Goal: Navigation & Orientation: Find specific page/section

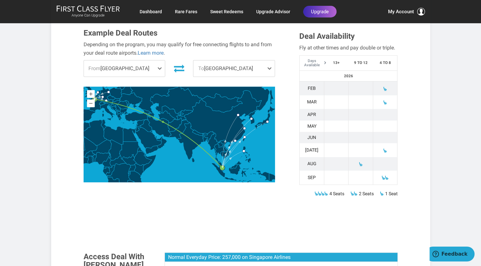
scroll to position [205, 0]
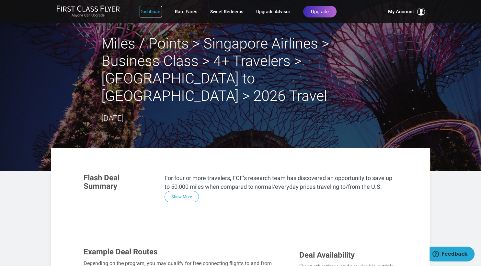
click at [146, 11] on link "Dashboard" at bounding box center [151, 12] width 22 height 12
click at [153, 12] on link "Dashboard" at bounding box center [151, 12] width 22 height 12
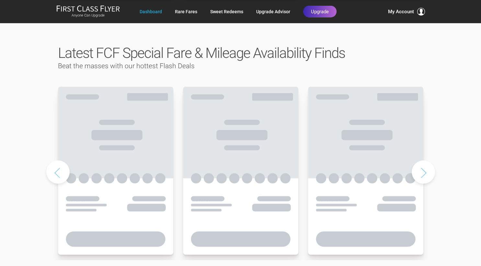
scroll to position [308, 0]
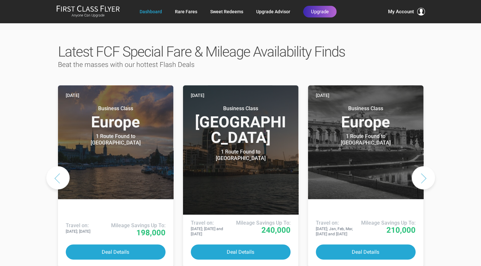
click at [422, 166] on button "Next slide" at bounding box center [422, 177] width 23 height 23
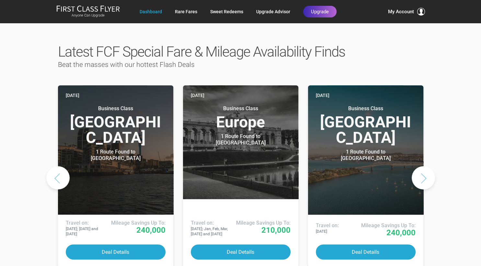
click at [422, 166] on button "Next slide" at bounding box center [422, 177] width 23 height 23
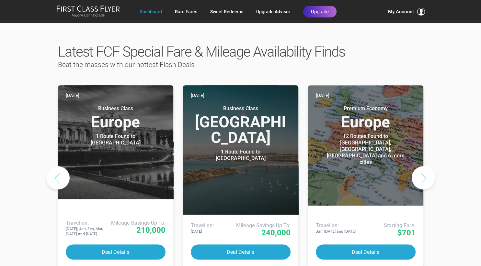
click at [422, 166] on button "Next slide" at bounding box center [422, 177] width 23 height 23
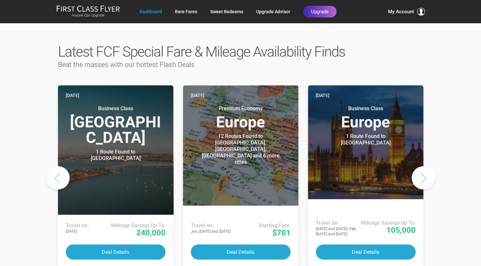
click at [422, 166] on button "Next slide" at bounding box center [422, 177] width 23 height 23
